Goal: Transaction & Acquisition: Book appointment/travel/reservation

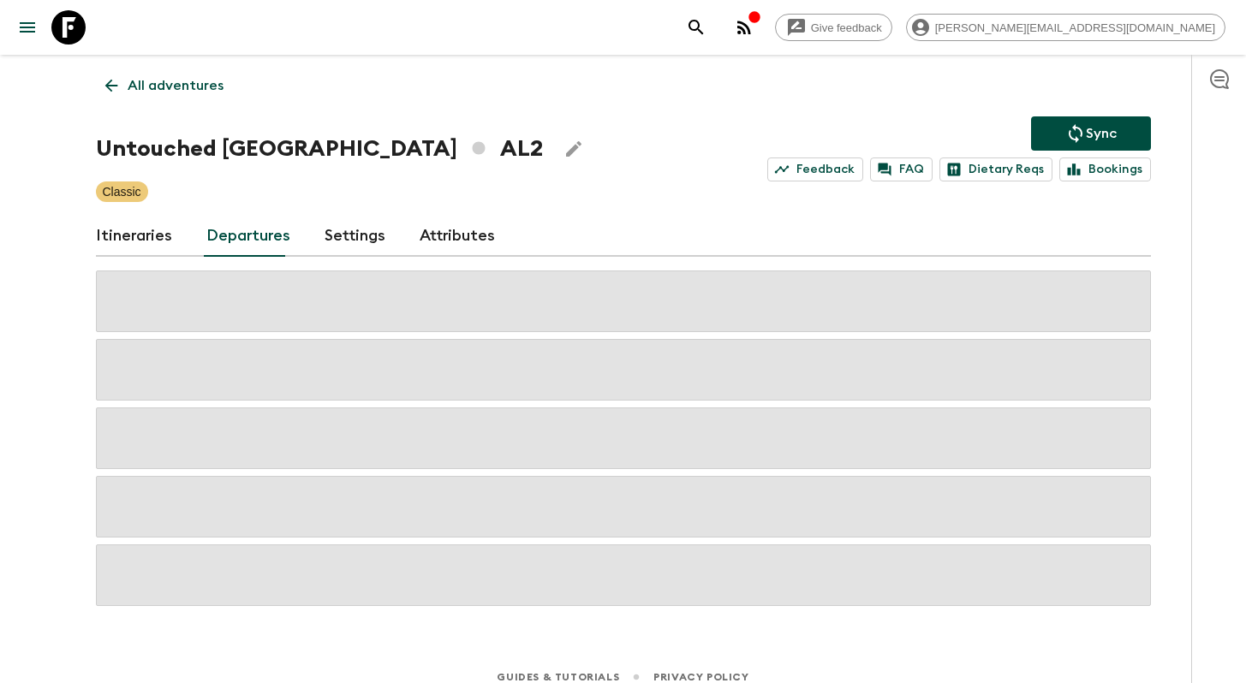
click at [117, 83] on icon at bounding box center [111, 85] width 19 height 19
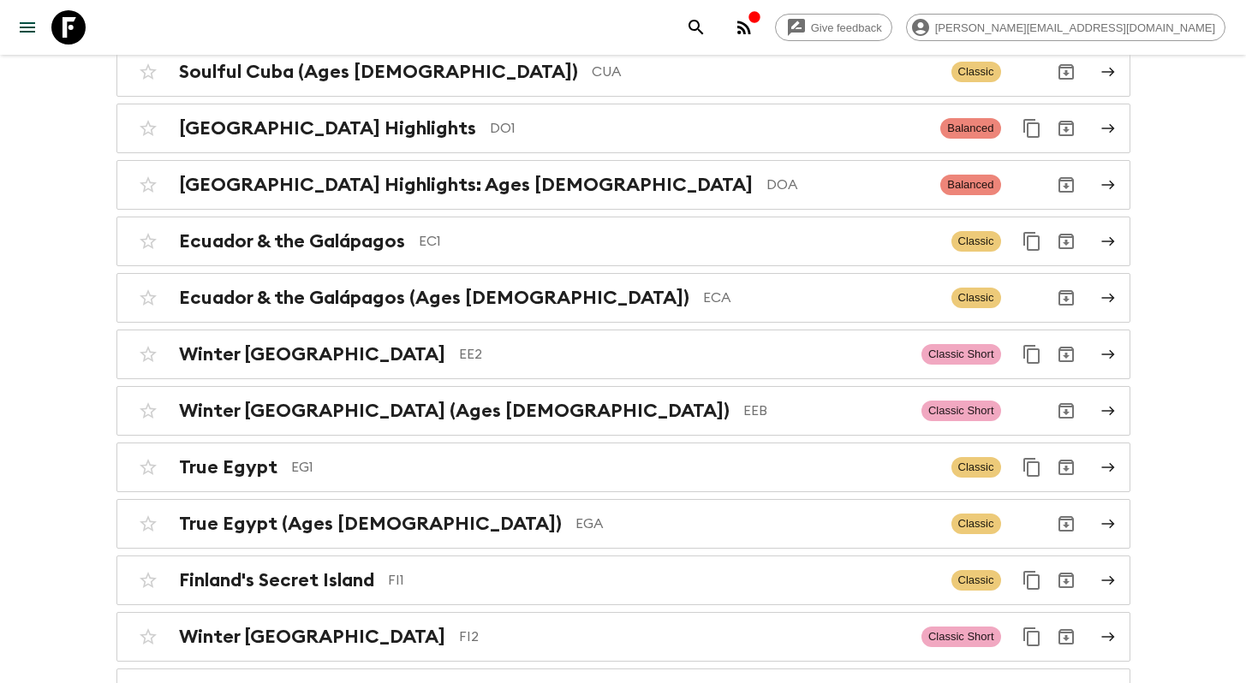
scroll to position [2015, 0]
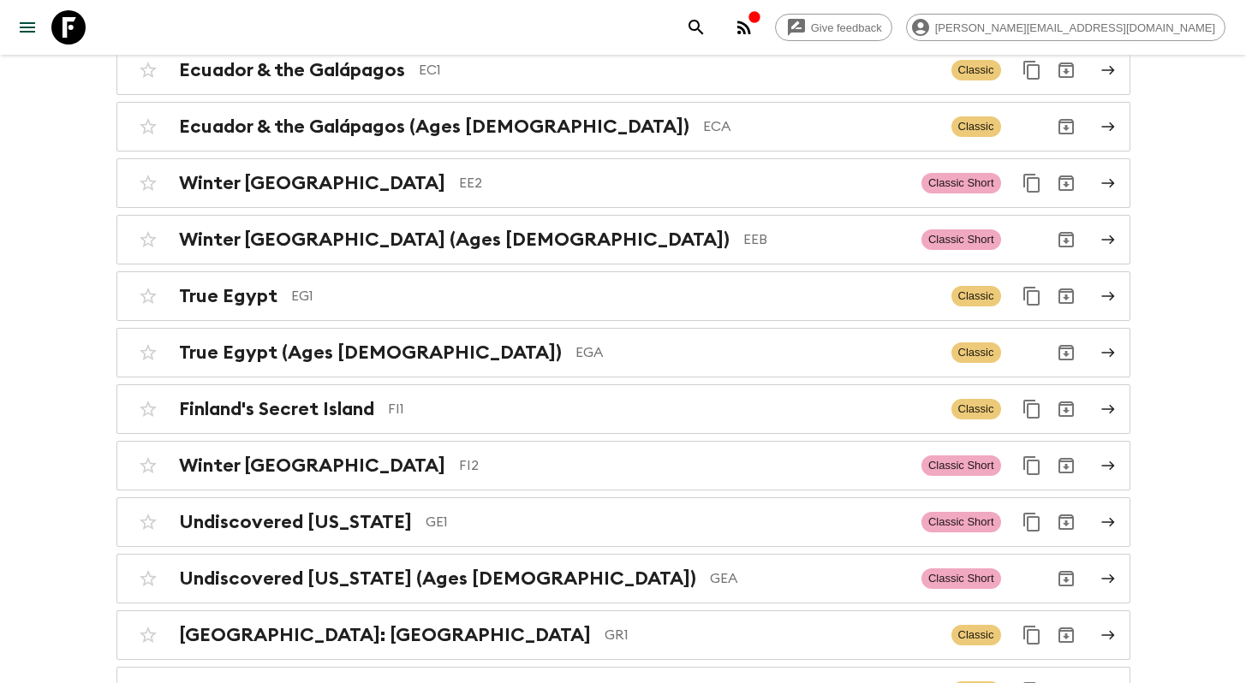
click at [783, 34] on div "Give feedback [PERSON_NAME][EMAIL_ADDRESS][DOMAIN_NAME]" at bounding box center [623, 27] width 1246 height 55
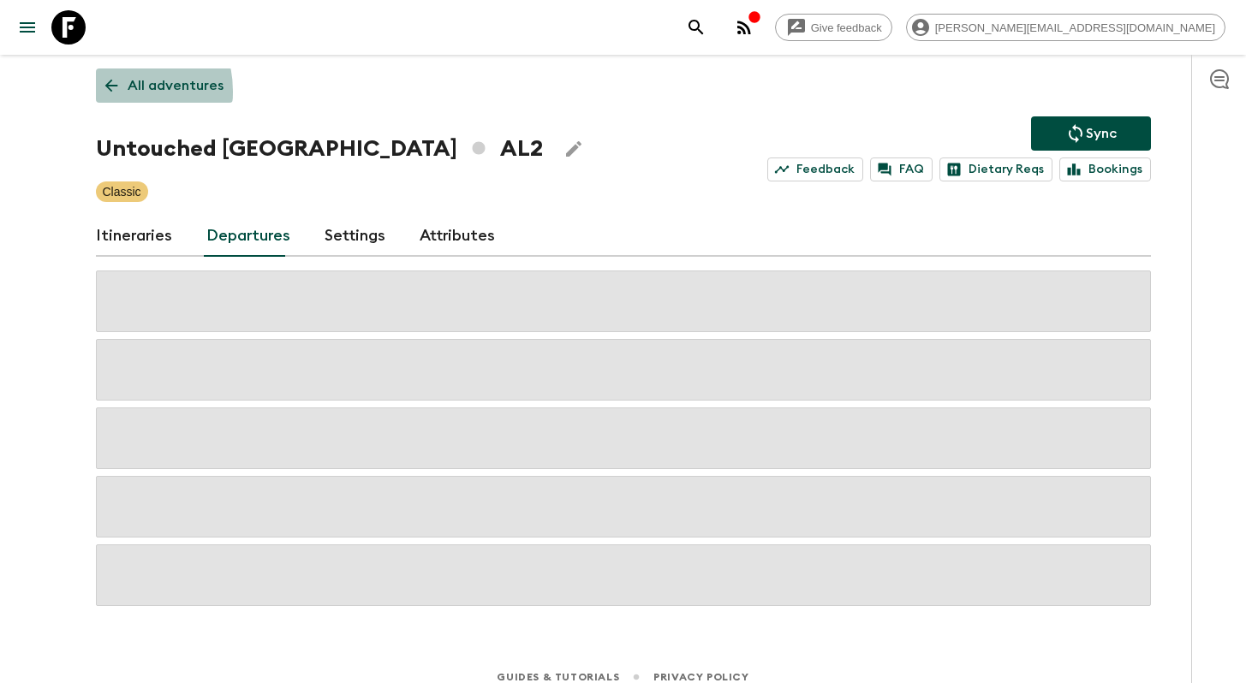
click at [110, 92] on icon at bounding box center [111, 85] width 19 height 19
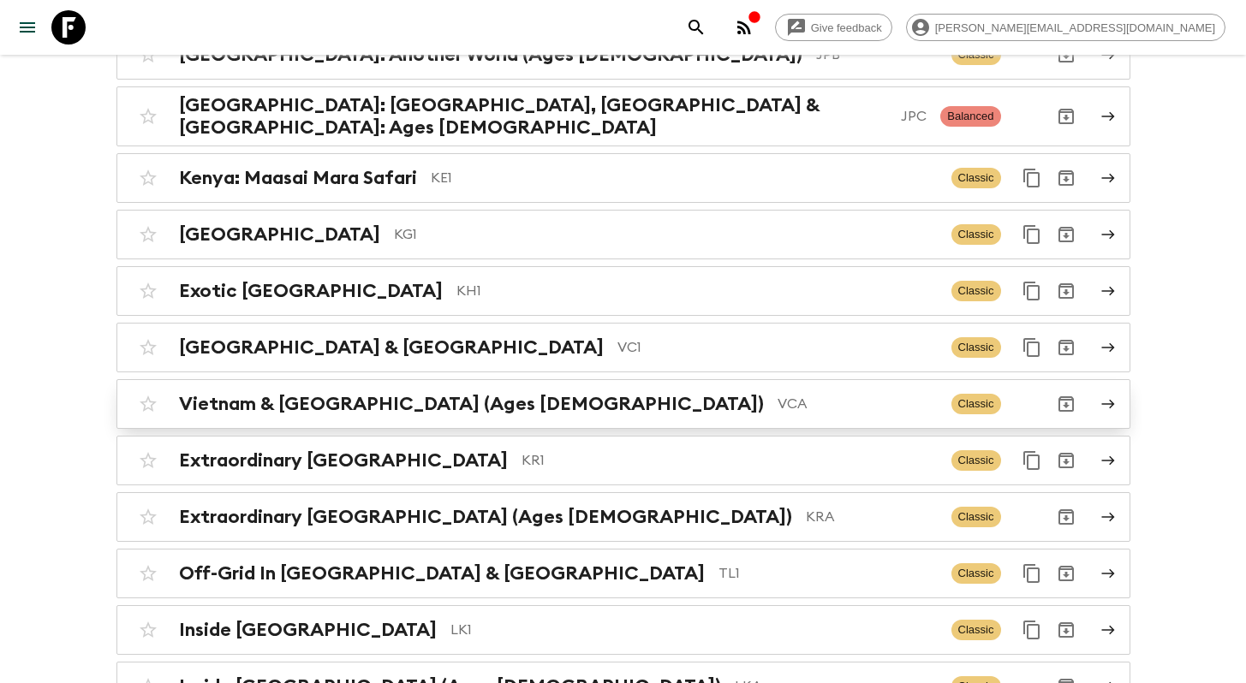
scroll to position [4224, 0]
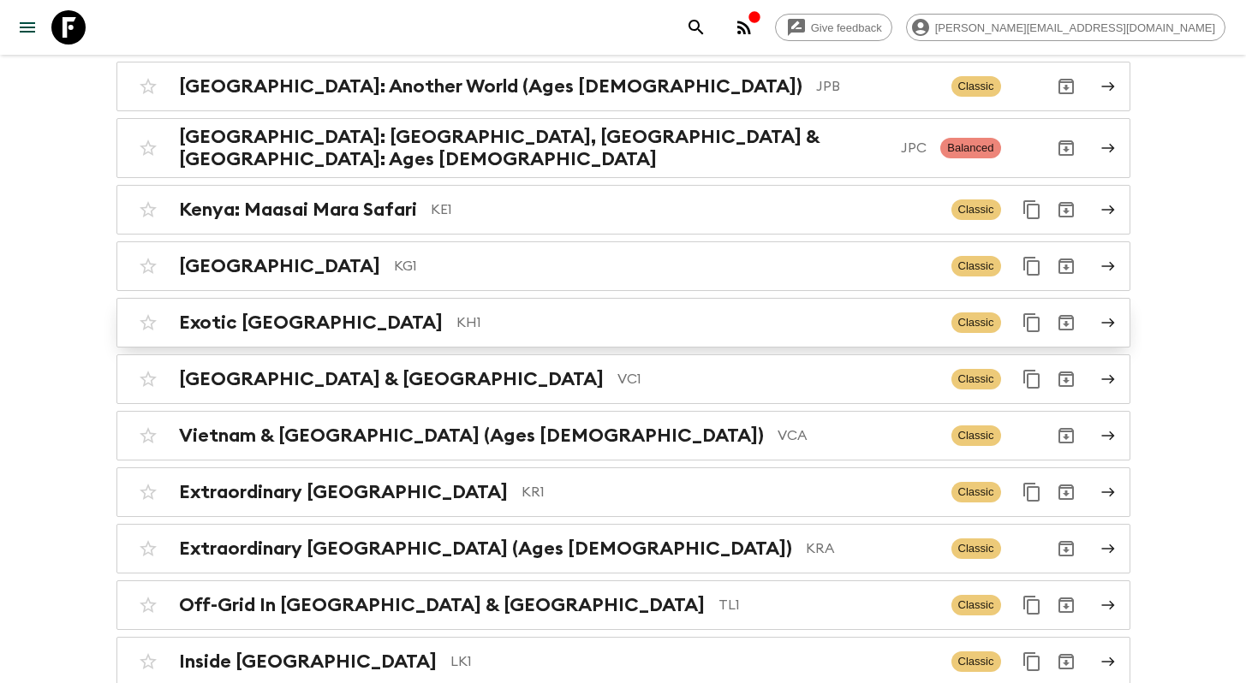
click at [295, 312] on h2 "Exotic [GEOGRAPHIC_DATA]" at bounding box center [311, 323] width 264 height 22
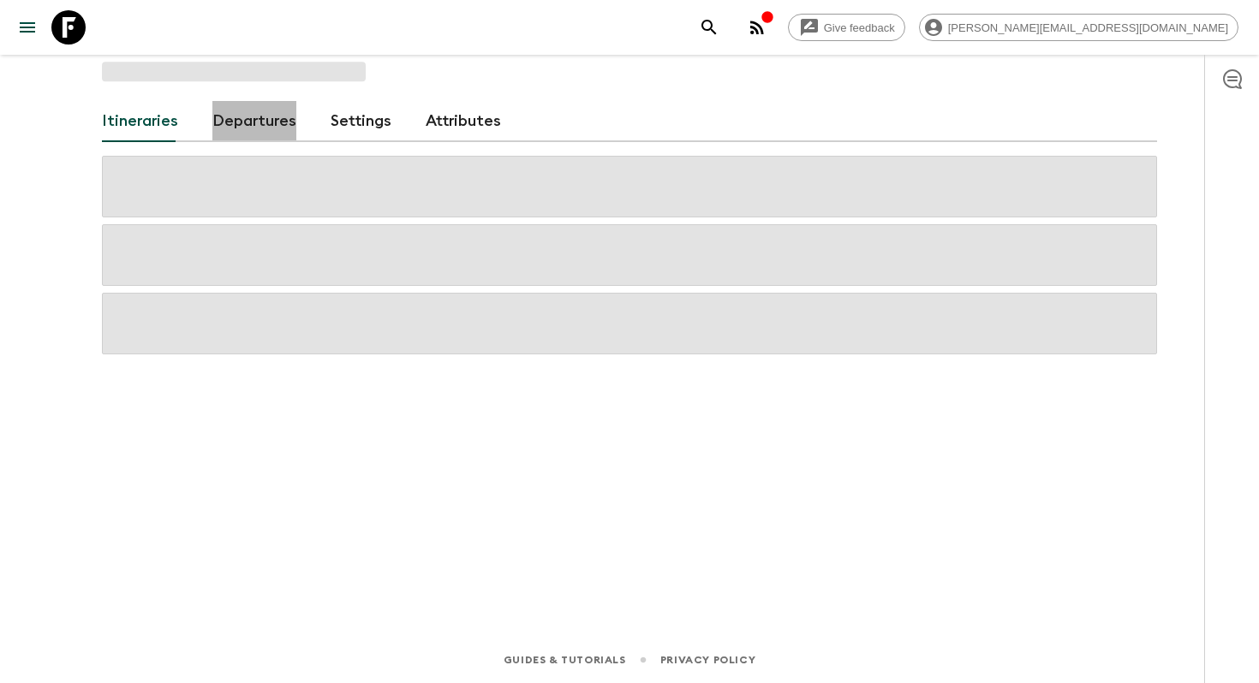
click at [247, 122] on link "Departures" at bounding box center [254, 121] width 84 height 41
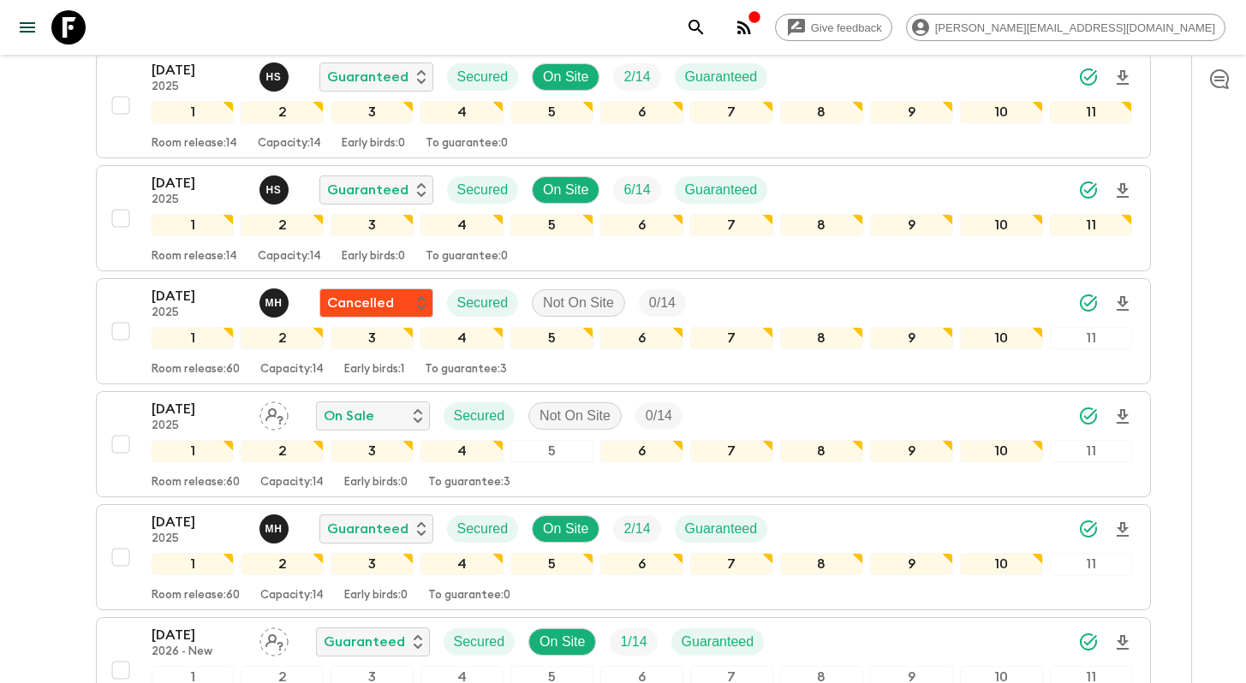
scroll to position [1576, 0]
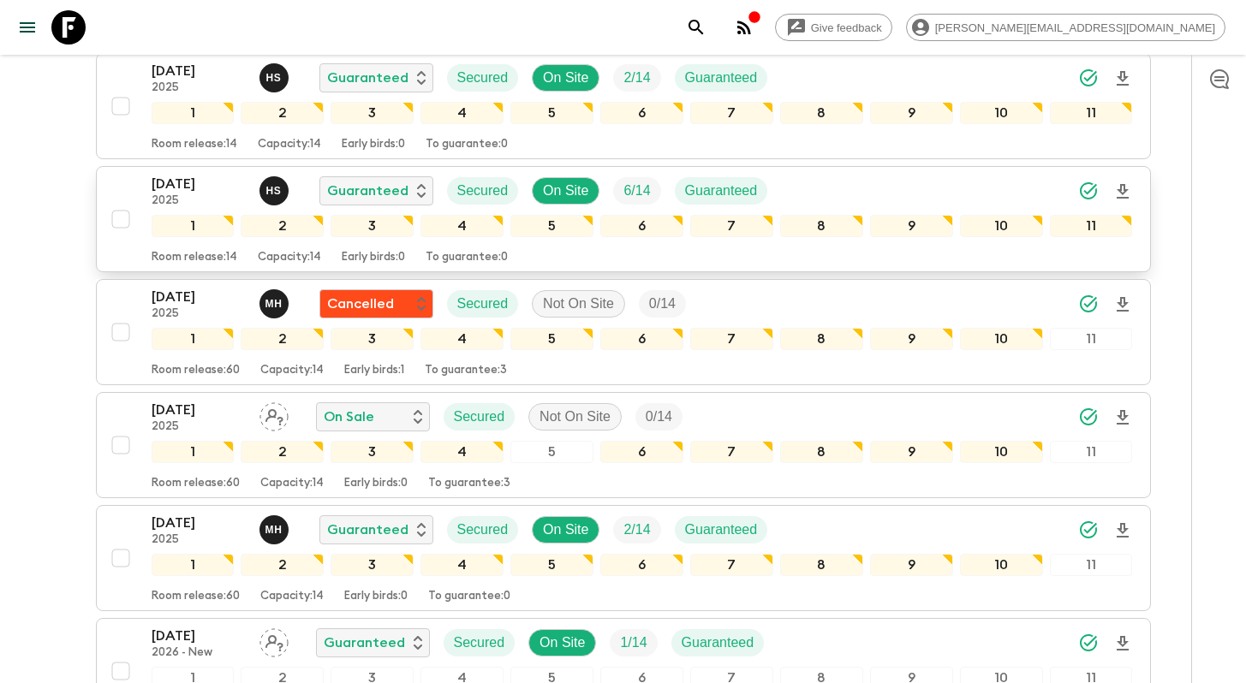
click at [872, 190] on div "[DATE] 2025 H S Guaranteed Secured On Site 6 / 14 Guaranteed" at bounding box center [642, 191] width 981 height 34
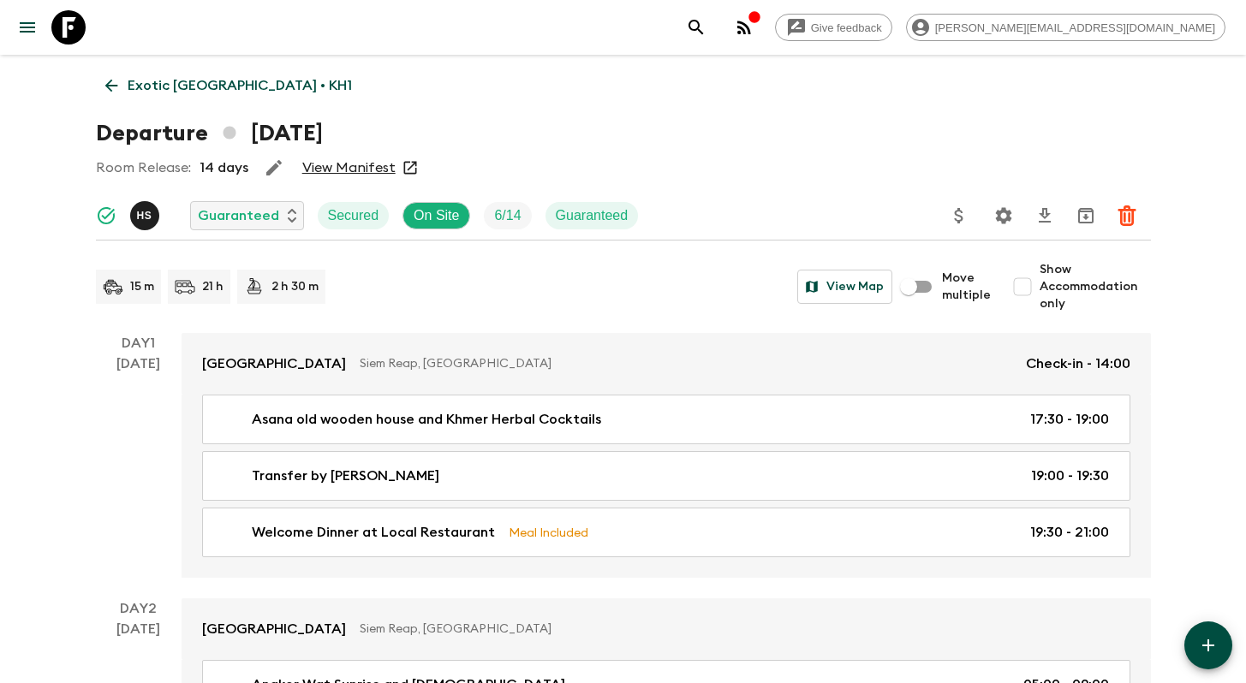
click at [109, 77] on icon at bounding box center [111, 85] width 19 height 19
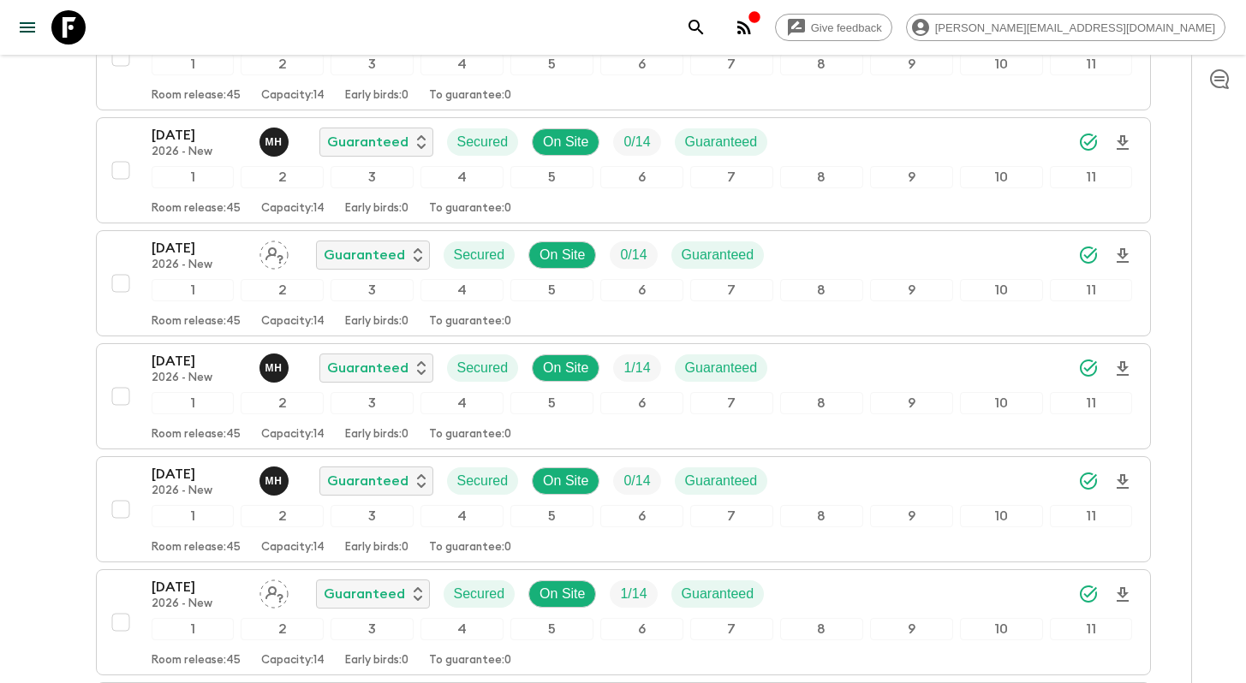
scroll to position [2305, 0]
